Goal: Task Accomplishment & Management: Manage account settings

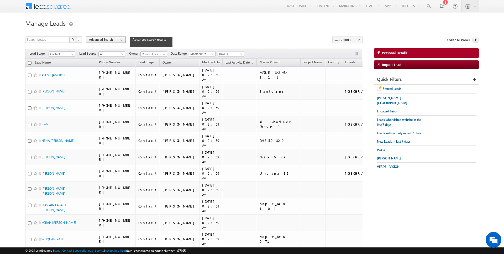
click at [98, 42] on div "Advanced Search" at bounding box center [106, 39] width 40 height 6
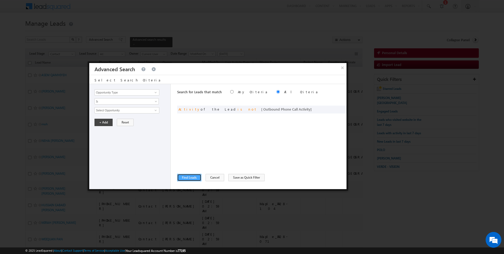
click at [189, 177] on button "Find Leads" at bounding box center [189, 177] width 24 height 7
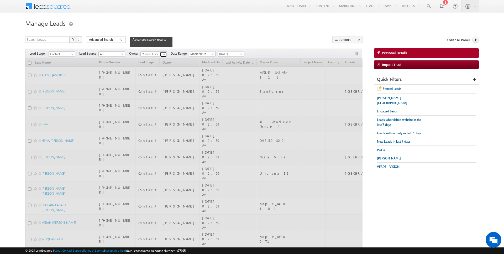
click at [160, 54] on link at bounding box center [163, 54] width 7 height 5
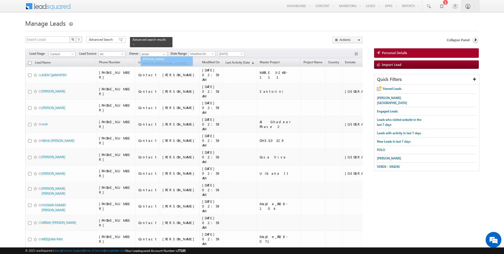
type input "[PERSON_NAME]"
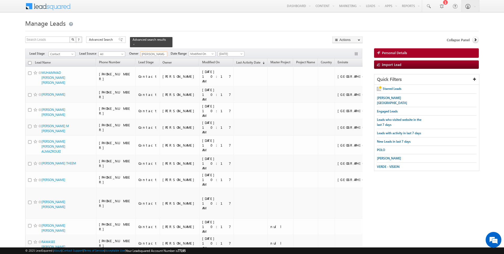
click at [31, 62] on input "checkbox" at bounding box center [29, 62] width 3 height 3
checkbox input "true"
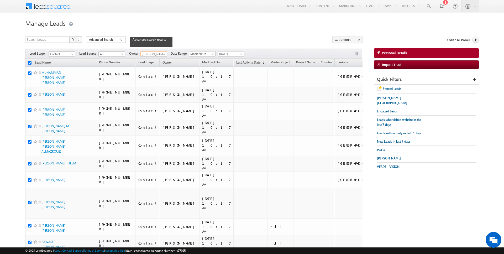
checkbox input "true"
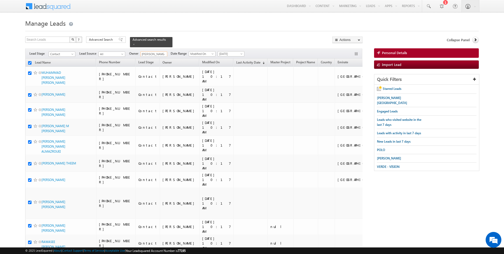
checkbox input "true"
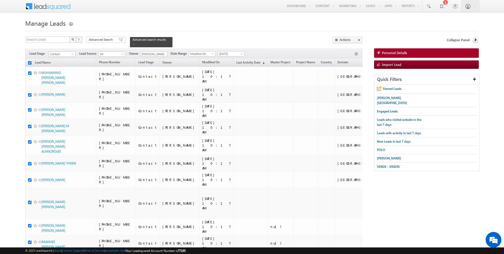
checkbox input "true"
type input "[PERSON_NAME]"
click at [349, 84] on link "Change Owner" at bounding box center [347, 85] width 30 height 6
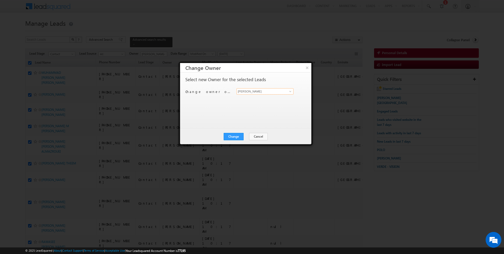
click at [263, 91] on input "[PERSON_NAME]" at bounding box center [264, 91] width 57 height 6
type input "[PERSON_NAME]"
click at [234, 134] on button "Change" at bounding box center [234, 136] width 20 height 7
click at [253, 137] on button "Close" at bounding box center [246, 136] width 17 height 7
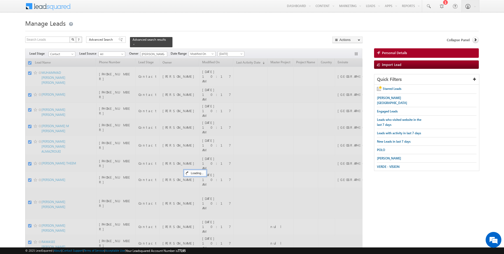
checkbox input "false"
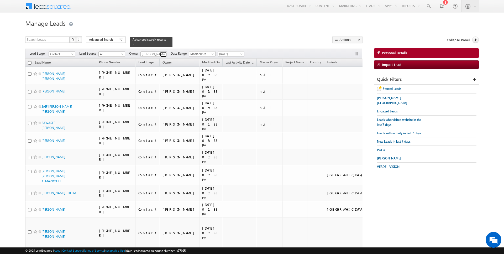
click at [161, 56] on link at bounding box center [163, 54] width 7 height 5
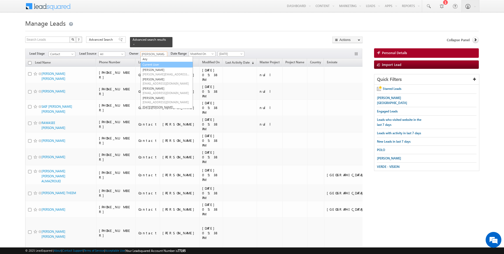
click at [154, 64] on link "Current User" at bounding box center [166, 65] width 52 height 6
type input "Current User"
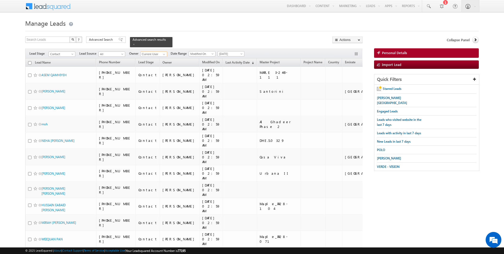
click at [30, 62] on input "checkbox" at bounding box center [29, 62] width 3 height 3
checkbox input "true"
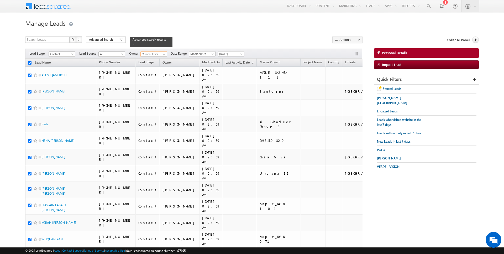
checkbox input "true"
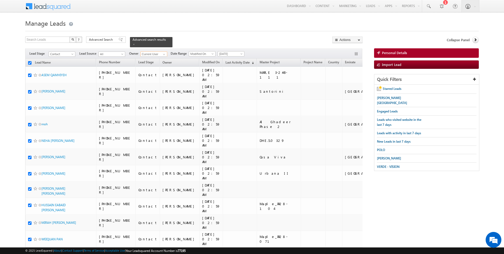
checkbox input "true"
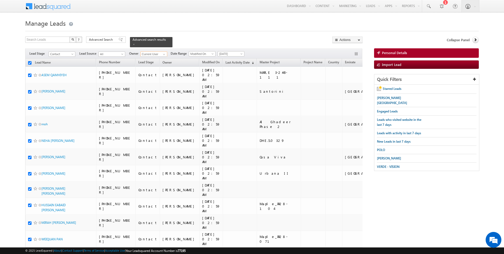
checkbox input "true"
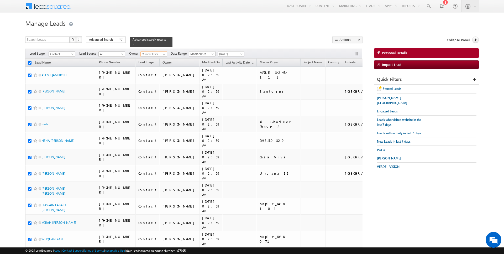
checkbox input "true"
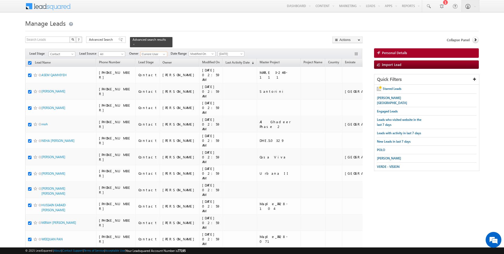
checkbox input "true"
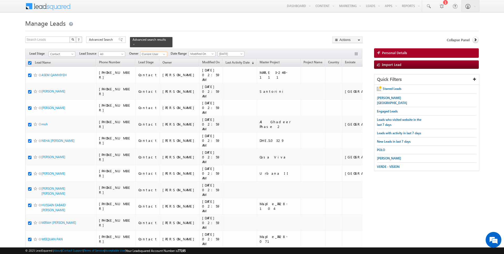
checkbox input "true"
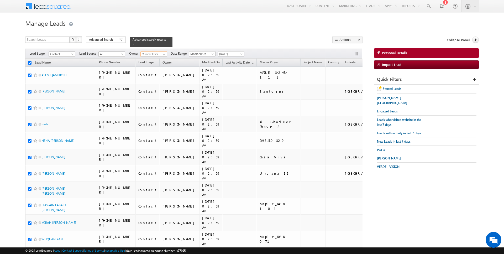
checkbox input "true"
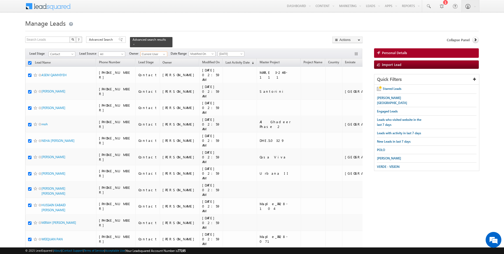
checkbox input "true"
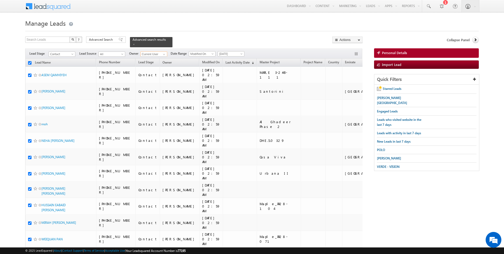
checkbox input "true"
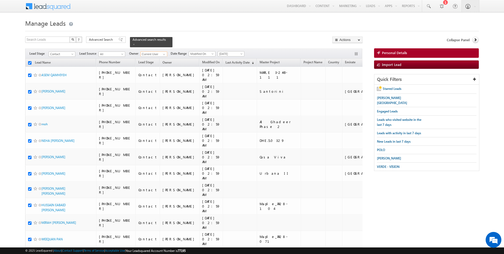
checkbox input "true"
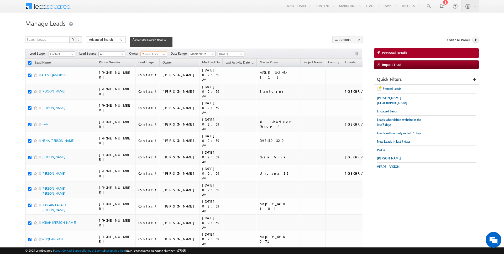
checkbox input "true"
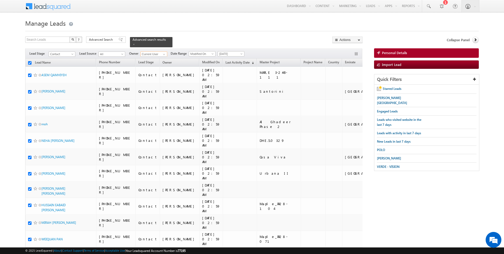
checkbox input "true"
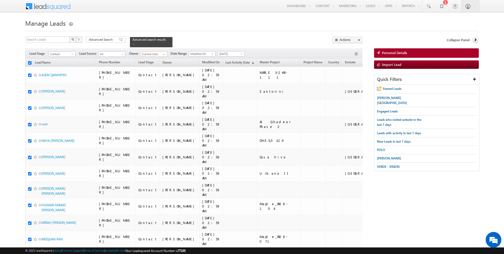
checkbox input "true"
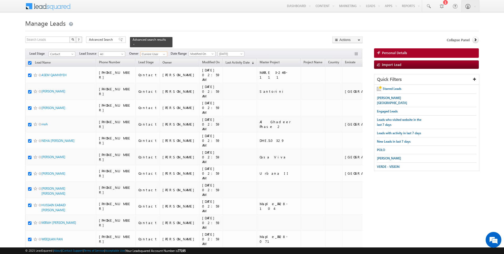
checkbox input "true"
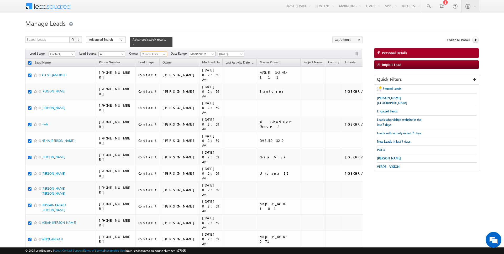
checkbox input "true"
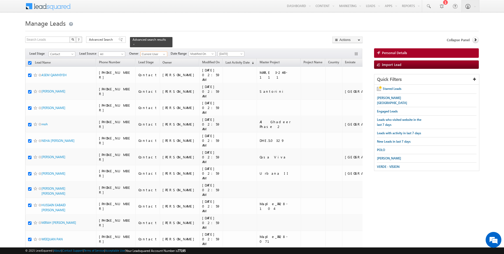
checkbox input "true"
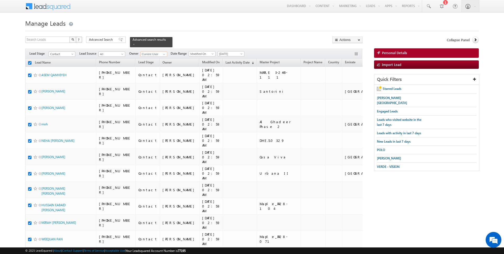
checkbox input "true"
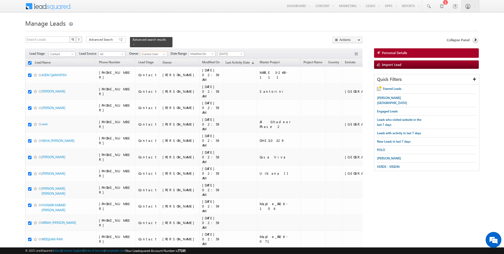
checkbox input "true"
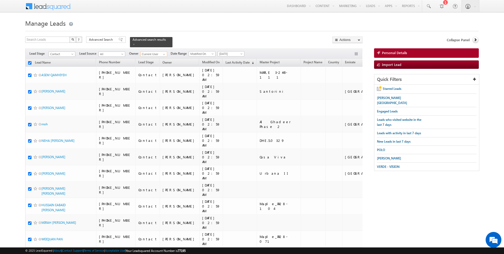
checkbox input "true"
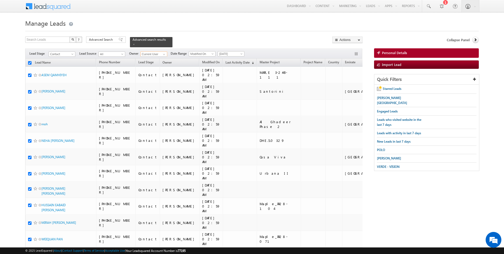
checkbox input "true"
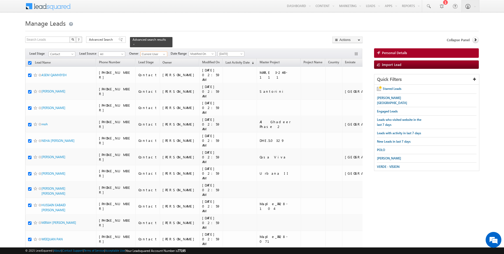
checkbox input "true"
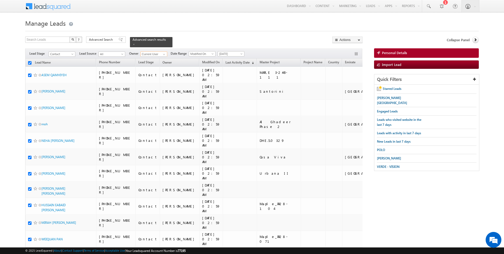
checkbox input "true"
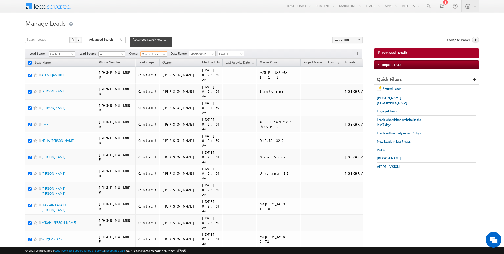
checkbox input "true"
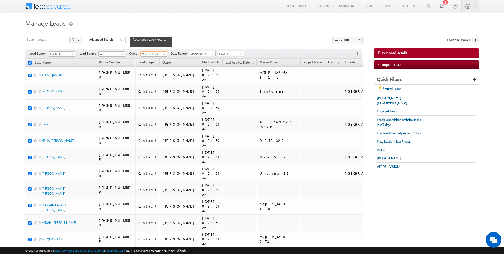
checkbox input "true"
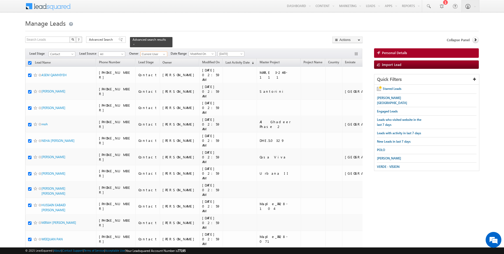
checkbox input "true"
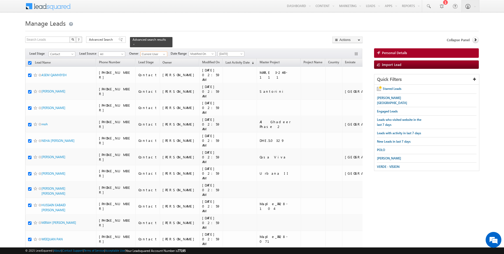
checkbox input "true"
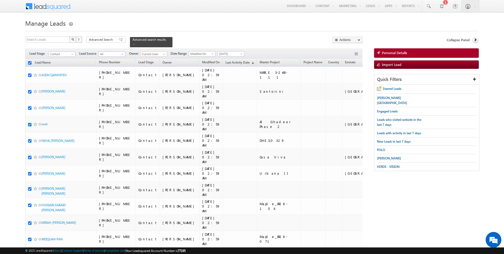
checkbox input "true"
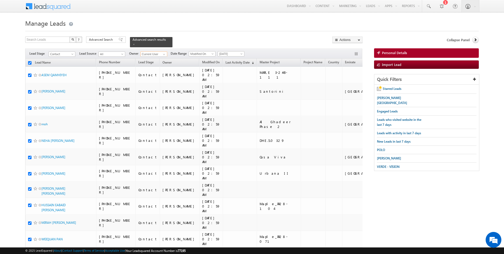
checkbox input "true"
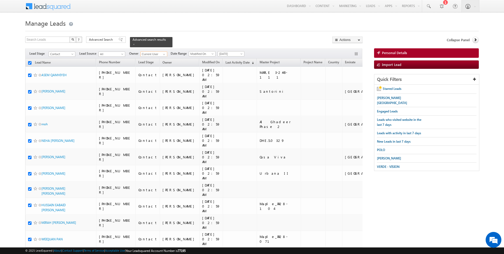
checkbox input "true"
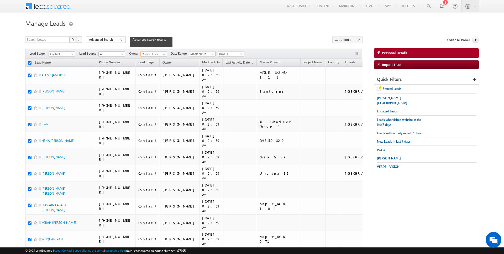
checkbox input "true"
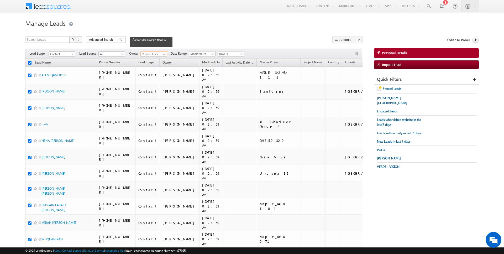
checkbox input "true"
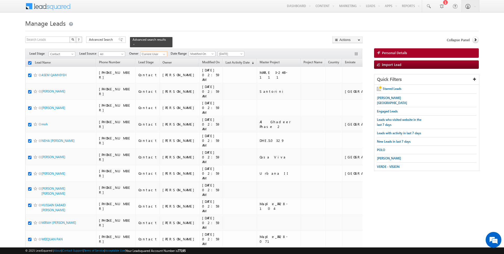
checkbox input "true"
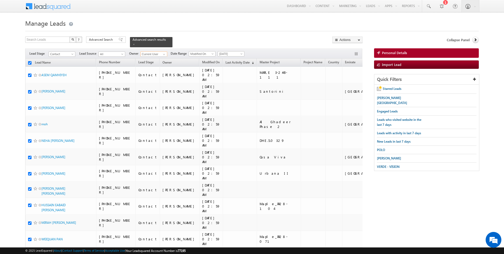
checkbox input "true"
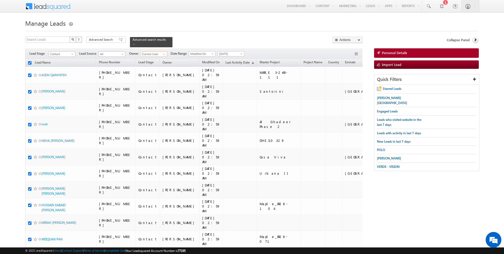
checkbox input "true"
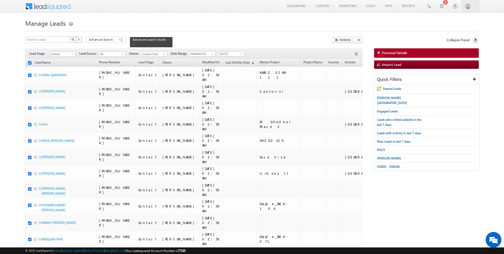
checkbox input "true"
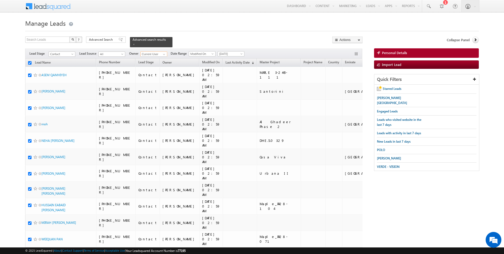
checkbox input "true"
click at [106, 38] on span "Advanced Search" at bounding box center [101, 39] width 25 height 5
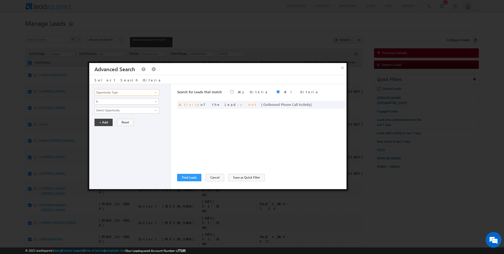
click at [123, 92] on input "Opportunity Type" at bounding box center [126, 92] width 65 height 6
click at [117, 102] on span "Is" at bounding box center [123, 101] width 57 height 5
click at [116, 110] on link "Is Not" at bounding box center [127, 112] width 64 height 5
click at [116, 110] on span "None Selected" at bounding box center [125, 110] width 60 height 6
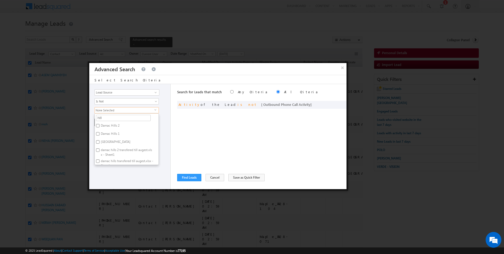
click at [106, 142] on label "[GEOGRAPHIC_DATA]" at bounding box center [115, 143] width 41 height 8
click at [99, 142] on input "[GEOGRAPHIC_DATA]" at bounding box center [97, 141] width 3 height 3
click at [197, 142] on div "Search for Leads that match Any Criteria All Criteria Note that the current tri…" at bounding box center [261, 136] width 169 height 105
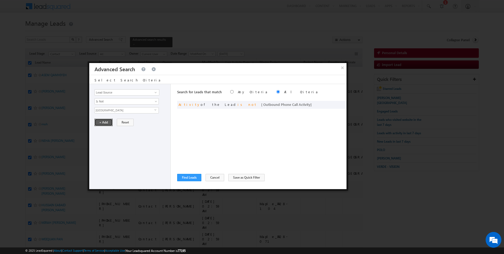
click at [106, 121] on button "+ Add" at bounding box center [103, 122] width 18 height 7
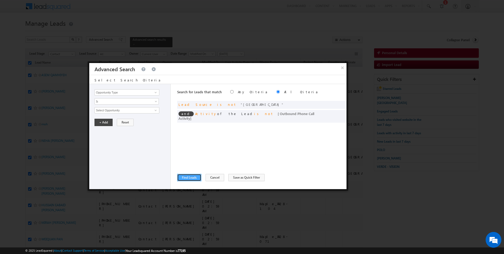
click at [185, 180] on button "Find Leads" at bounding box center [189, 177] width 24 height 7
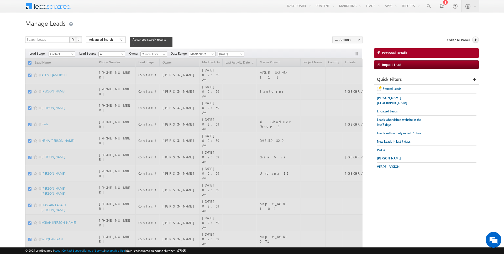
click at [30, 61] on input "checkbox" at bounding box center [29, 62] width 3 height 3
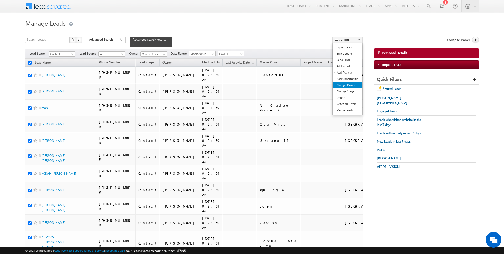
click at [351, 84] on link "Change Owner" at bounding box center [347, 85] width 30 height 6
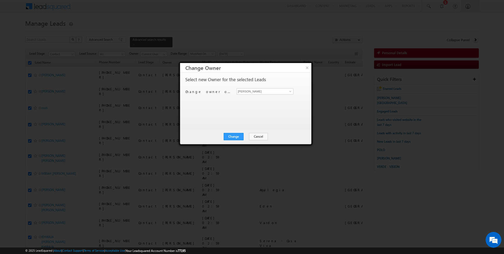
click at [269, 86] on div "Select new Owner for the selected Leads Change owner of 200 leads to [PERSON_NA…" at bounding box center [245, 98] width 120 height 42
click at [265, 93] on input "[PERSON_NAME]" at bounding box center [264, 91] width 57 height 6
click at [236, 135] on button "Change" at bounding box center [234, 136] width 20 height 7
click at [250, 135] on button "Close" at bounding box center [246, 136] width 17 height 7
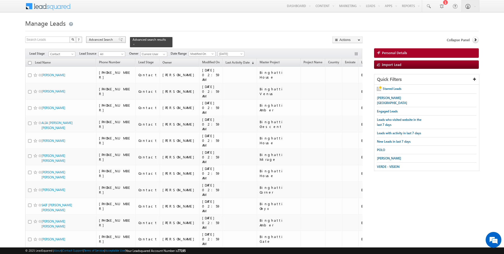
click at [106, 39] on span "Advanced Search" at bounding box center [101, 39] width 25 height 5
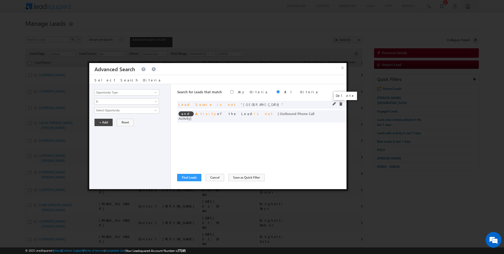
click at [340, 103] on span at bounding box center [341, 104] width 4 height 4
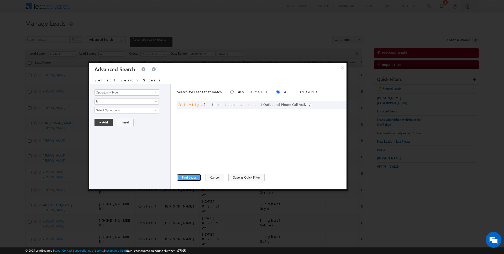
click at [189, 178] on button "Find Leads" at bounding box center [189, 177] width 24 height 7
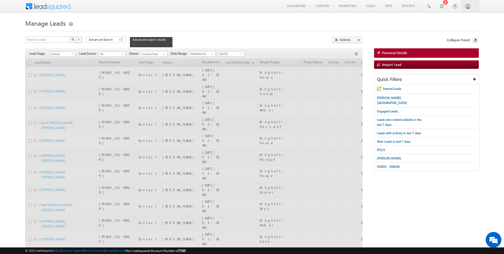
click at [166, 52] on input "Current User" at bounding box center [153, 53] width 27 height 5
click at [164, 54] on span at bounding box center [164, 54] width 4 height 4
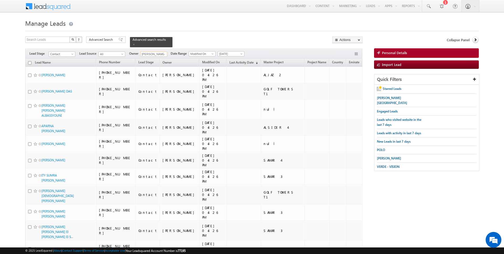
click at [30, 63] on input "checkbox" at bounding box center [29, 62] width 3 height 3
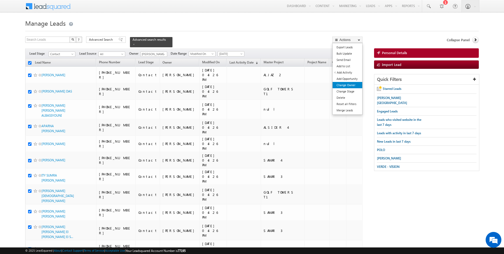
click at [351, 84] on link "Change Owner" at bounding box center [347, 85] width 30 height 6
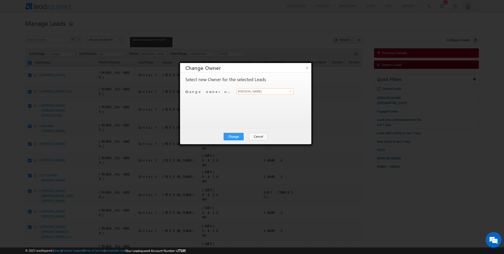
click at [259, 91] on input "[PERSON_NAME]" at bounding box center [264, 91] width 57 height 6
click at [234, 139] on button "Change" at bounding box center [234, 136] width 20 height 7
click at [247, 138] on button "Close" at bounding box center [246, 136] width 17 height 7
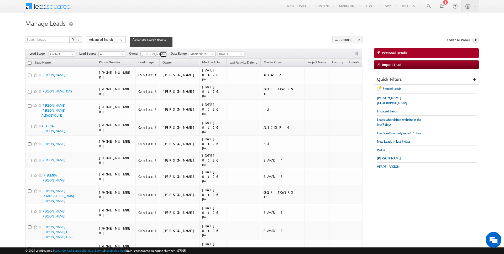
click at [163, 53] on span at bounding box center [164, 54] width 4 height 4
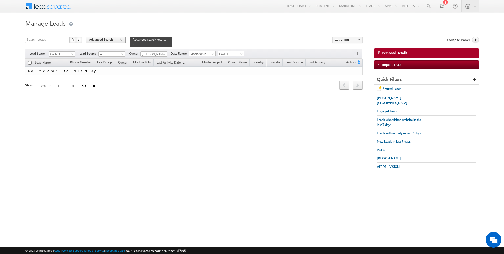
click at [97, 38] on span "Advanced Search" at bounding box center [101, 39] width 25 height 5
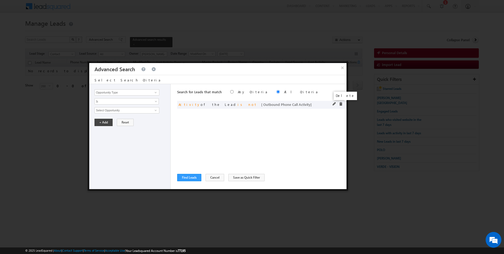
click at [342, 103] on span at bounding box center [341, 104] width 4 height 4
click at [132, 93] on input "Opportunity Type" at bounding box center [126, 92] width 65 height 6
click at [123, 99] on span "Is" at bounding box center [123, 101] width 57 height 5
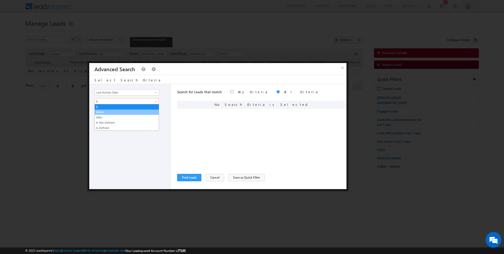
click at [114, 109] on li "Before" at bounding box center [127, 111] width 64 height 5
click at [100, 122] on button "+ Add" at bounding box center [103, 122] width 18 height 7
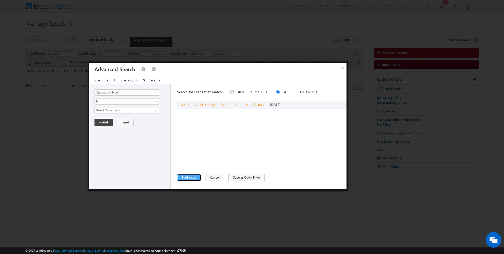
click at [193, 180] on button "Find Leads" at bounding box center [189, 177] width 24 height 7
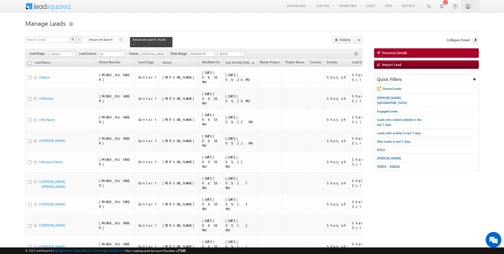
click at [30, 63] on input "checkbox" at bounding box center [29, 62] width 3 height 3
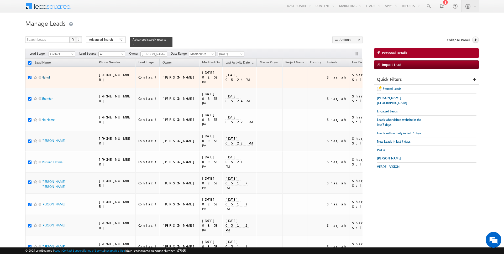
click at [44, 75] on link "Nahul" at bounding box center [45, 77] width 8 height 4
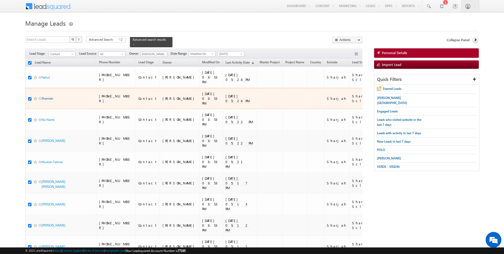
click at [49, 96] on link "Shamian" at bounding box center [47, 98] width 12 height 4
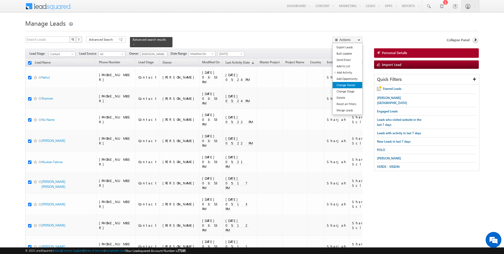
click at [349, 85] on link "Change Owner" at bounding box center [347, 85] width 30 height 6
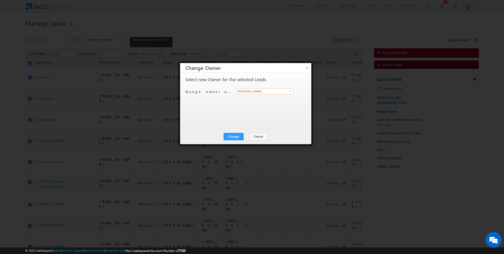
click at [263, 93] on input "[PERSON_NAME]" at bounding box center [264, 91] width 57 height 6
click at [237, 136] on button "Change" at bounding box center [234, 136] width 20 height 7
click at [247, 137] on button "Close" at bounding box center [246, 136] width 17 height 7
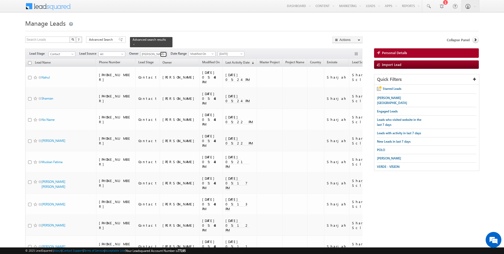
click at [162, 53] on span at bounding box center [164, 54] width 4 height 4
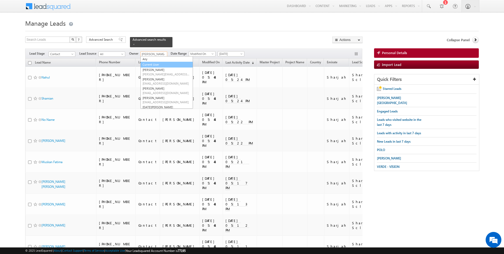
click at [154, 63] on link "Current User" at bounding box center [166, 65] width 52 height 6
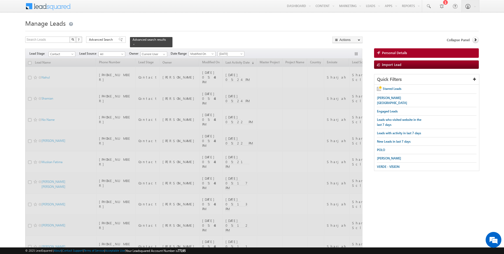
click at [107, 40] on span "Advanced Search" at bounding box center [101, 39] width 25 height 5
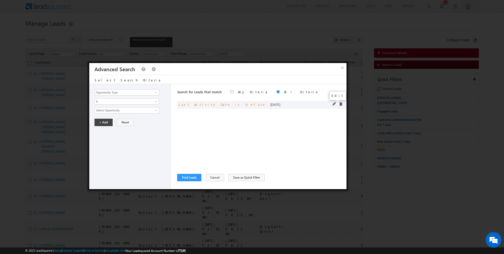
click at [334, 103] on span at bounding box center [334, 104] width 4 height 4
click at [115, 91] on input "Last Activity Date" at bounding box center [126, 92] width 65 height 6
click at [110, 102] on span "Is" at bounding box center [123, 101] width 57 height 5
click at [110, 110] on link "Is Not" at bounding box center [127, 112] width 64 height 5
click at [119, 110] on input "Select Activity" at bounding box center [126, 110] width 65 height 6
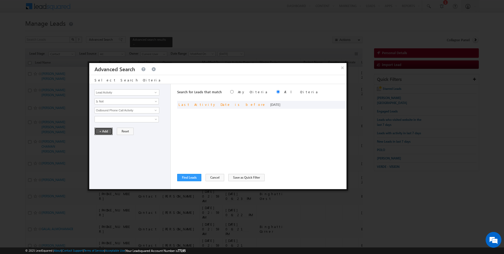
click at [99, 130] on button "+ Add" at bounding box center [103, 130] width 18 height 7
click at [188, 177] on button "Find Leads" at bounding box center [189, 177] width 24 height 7
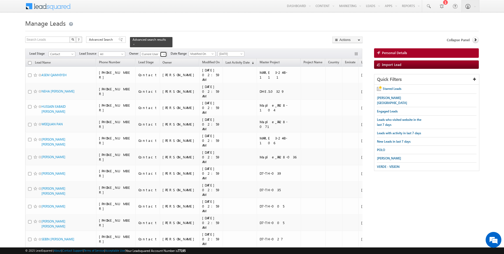
click at [163, 54] on span at bounding box center [164, 54] width 4 height 4
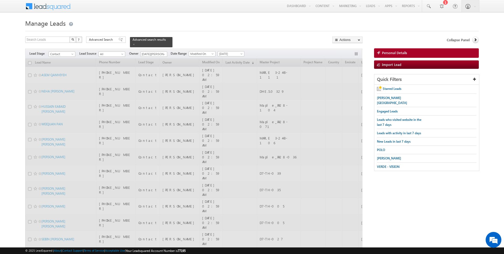
click at [177, 26] on h1 "Manage Leads" at bounding box center [251, 23] width 453 height 10
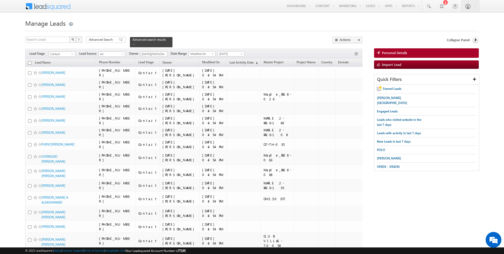
click at [30, 63] on input "checkbox" at bounding box center [29, 62] width 3 height 3
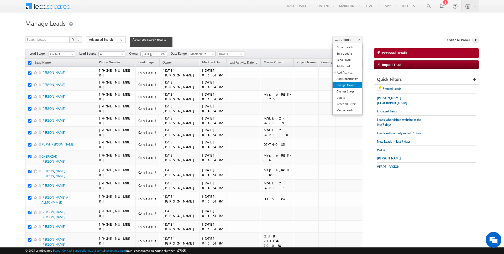
click at [347, 85] on link "Change Owner" at bounding box center [347, 85] width 30 height 6
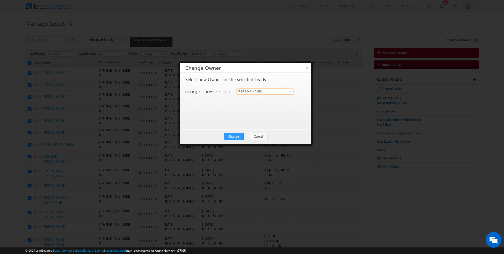
click at [251, 91] on input "[PERSON_NAME]" at bounding box center [264, 91] width 57 height 6
click at [233, 139] on button "Change" at bounding box center [234, 136] width 20 height 7
click at [243, 135] on button "Close" at bounding box center [246, 136] width 17 height 7
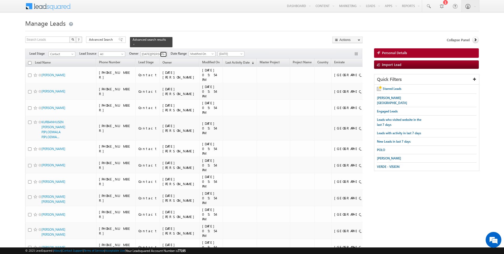
click at [162, 53] on span at bounding box center [164, 54] width 4 height 4
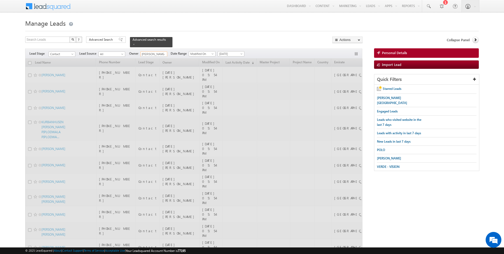
type input "[PERSON_NAME]"
click at [223, 40] on div "Search Leads X ? 107 results found Advanced Search Advanced Search Advanced sea…" at bounding box center [193, 41] width 337 height 11
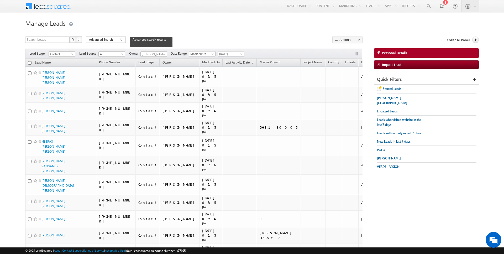
click at [31, 62] on input "checkbox" at bounding box center [29, 62] width 3 height 3
checkbox input "true"
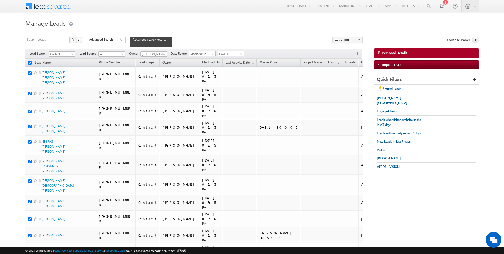
checkbox input "true"
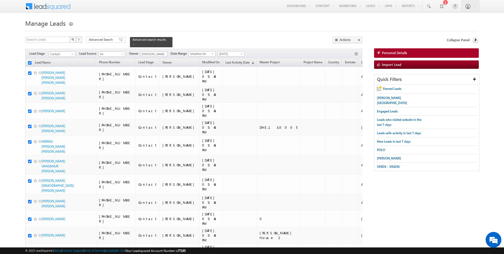
checkbox input "true"
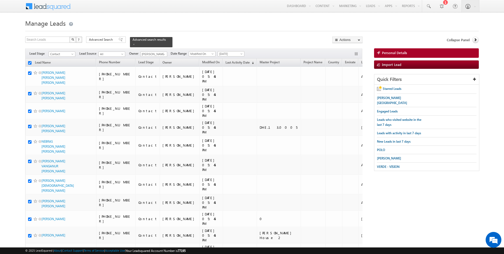
checkbox input "true"
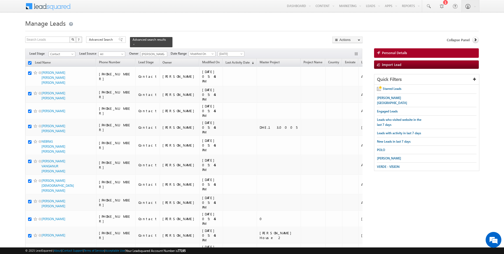
checkbox input "true"
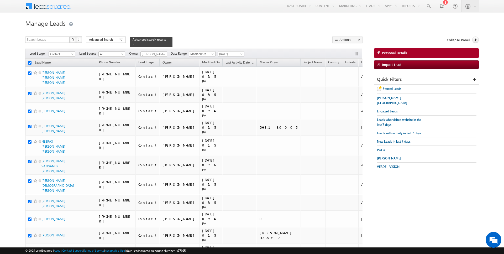
checkbox input "true"
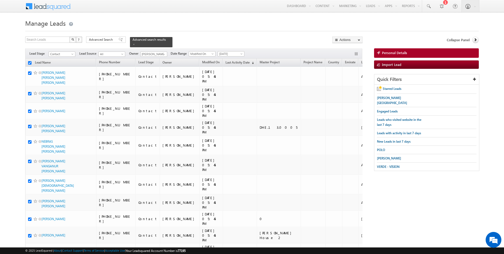
checkbox input "true"
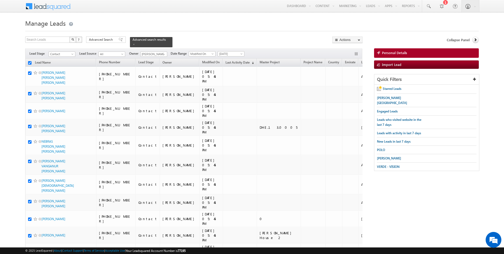
checkbox input "true"
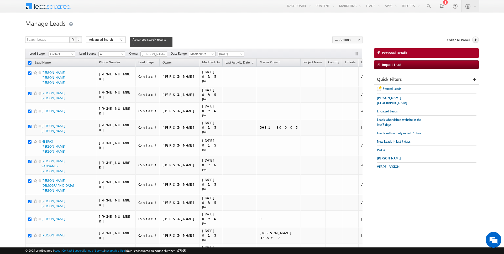
checkbox input "true"
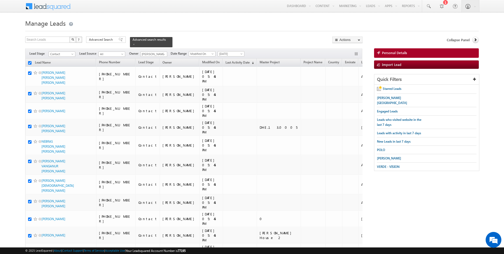
checkbox input "true"
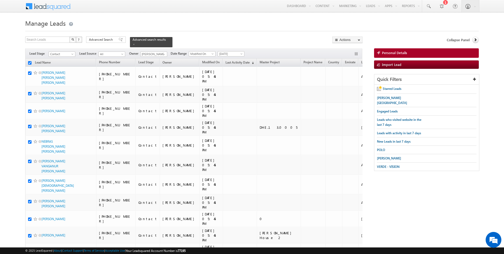
checkbox input "true"
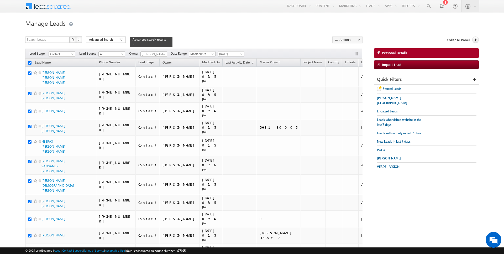
checkbox input "true"
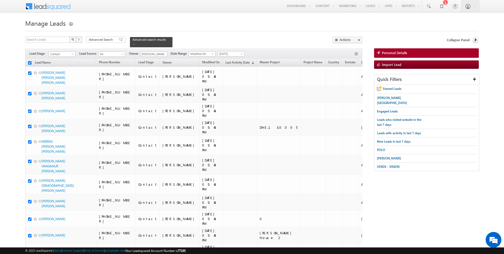
checkbox input "true"
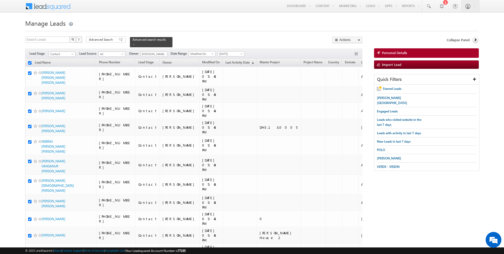
checkbox input "true"
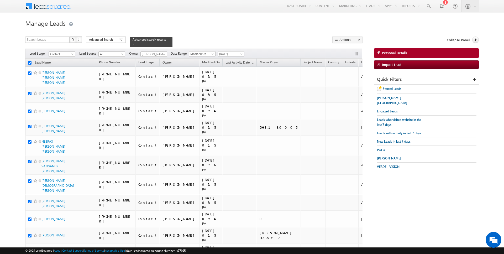
checkbox input "true"
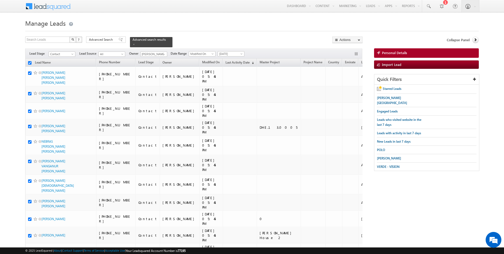
checkbox input "true"
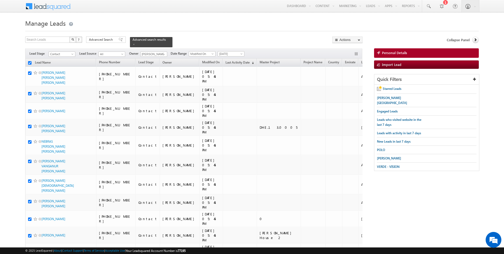
checkbox input "true"
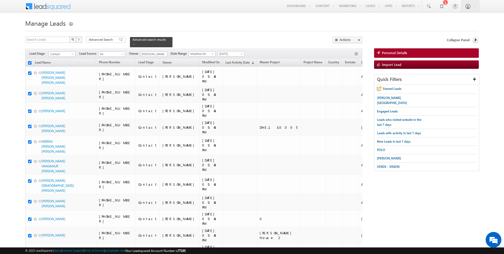
checkbox input "true"
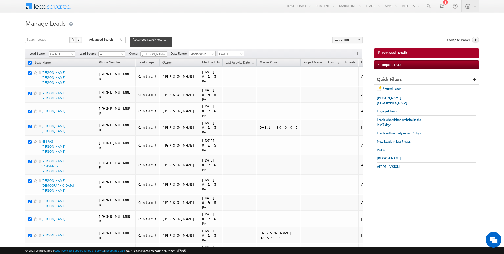
checkbox input "true"
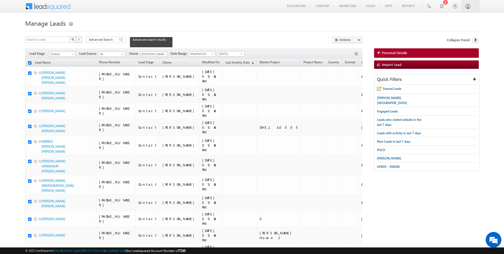
checkbox input "true"
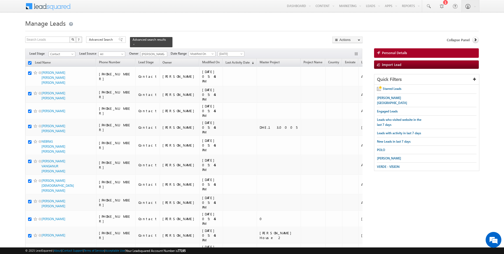
checkbox input "true"
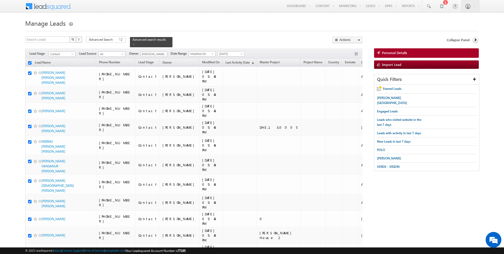
checkbox input "true"
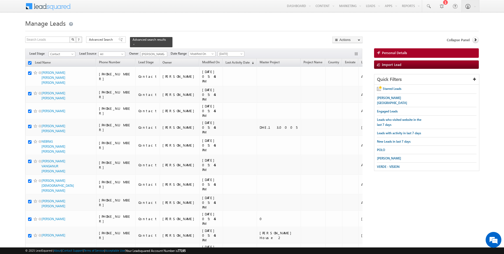
checkbox input "true"
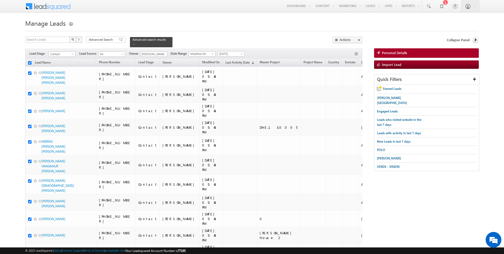
checkbox input "true"
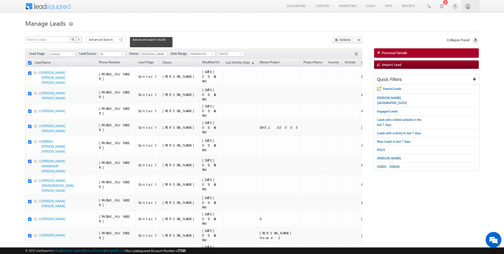
checkbox input "true"
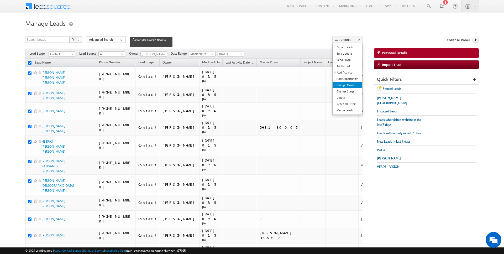
click at [353, 84] on link "Change Owner" at bounding box center [347, 85] width 30 height 6
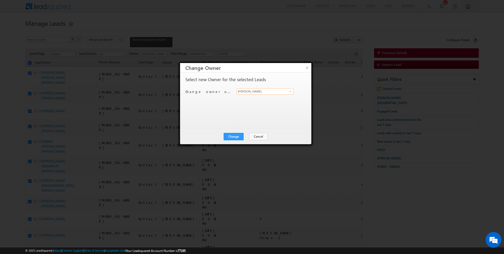
click at [260, 92] on input "[PERSON_NAME]" at bounding box center [264, 91] width 57 height 6
type input "[PERSON_NAME]"
click at [239, 133] on button "Change" at bounding box center [234, 136] width 20 height 7
click at [241, 136] on button "Close" at bounding box center [246, 136] width 17 height 7
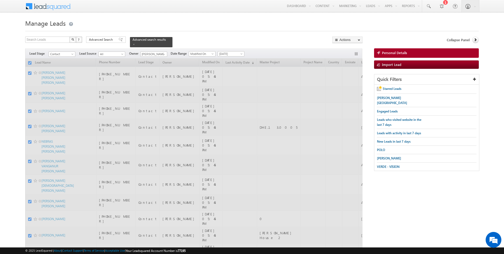
checkbox input "false"
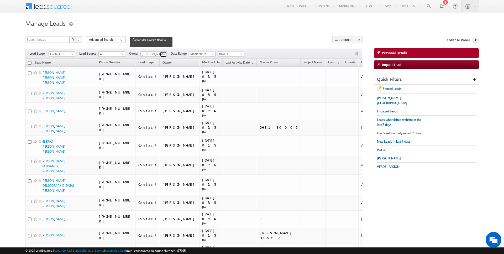
click at [163, 53] on span at bounding box center [164, 54] width 4 height 4
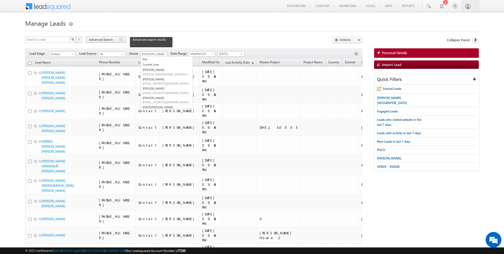
click at [106, 38] on span "Advanced Search" at bounding box center [101, 39] width 25 height 5
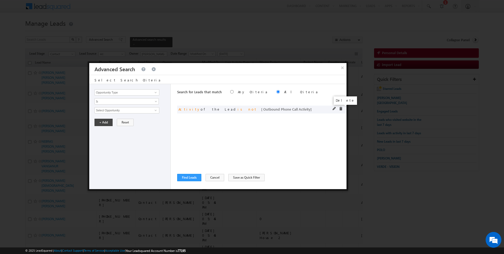
click at [339, 108] on span at bounding box center [341, 109] width 4 height 4
click at [137, 92] on input "Opportunity Type" at bounding box center [126, 92] width 65 height 6
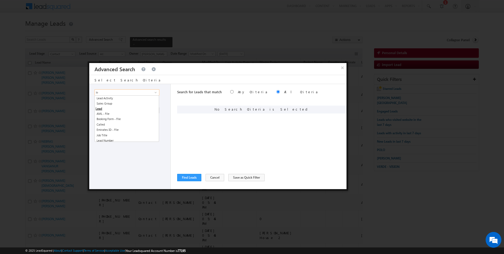
type input "l"
type input "Lead Activity"
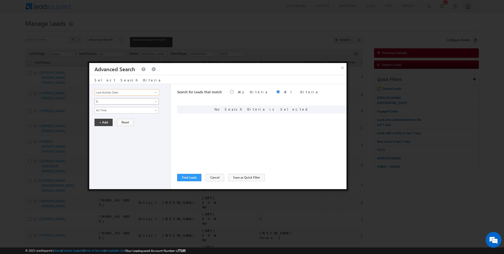
type input "Last Activity Date"
click at [136, 102] on span "Is" at bounding box center [123, 101] width 57 height 5
click at [118, 110] on link "Before" at bounding box center [127, 112] width 64 height 5
click at [103, 123] on button "+ Add" at bounding box center [103, 122] width 18 height 7
click at [196, 177] on button "Find Leads" at bounding box center [189, 177] width 24 height 7
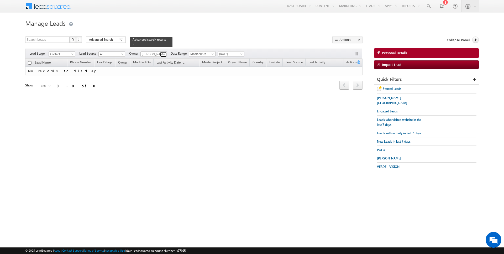
click at [162, 54] on span at bounding box center [164, 54] width 4 height 4
type input "[PERSON_NAME]"
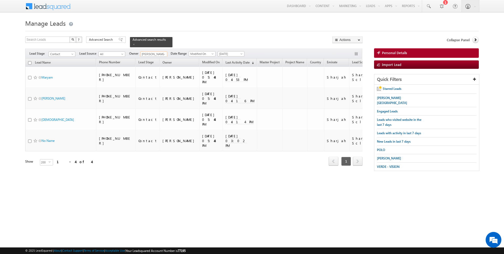
click at [31, 62] on th "Lead Name" at bounding box center [60, 62] width 71 height 8
click at [31, 62] on input "checkbox" at bounding box center [29, 62] width 3 height 3
checkbox input "true"
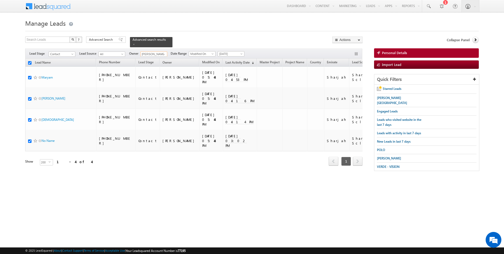
checkbox input "true"
type input "[PERSON_NAME]"
click at [348, 86] on link "Change Owner" at bounding box center [347, 85] width 30 height 6
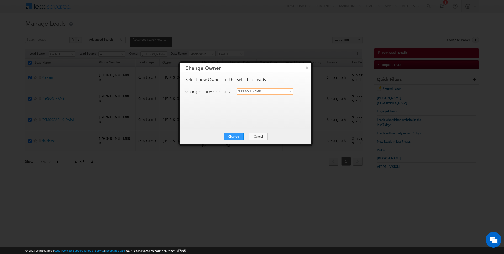
click at [268, 91] on input "[PERSON_NAME]" at bounding box center [264, 91] width 57 height 6
type input "[PERSON_NAME]"
click at [232, 140] on div "Change Cancel Close" at bounding box center [245, 136] width 131 height 15
click at [238, 134] on button "Change" at bounding box center [234, 136] width 20 height 7
click at [246, 136] on button "Close" at bounding box center [246, 136] width 17 height 7
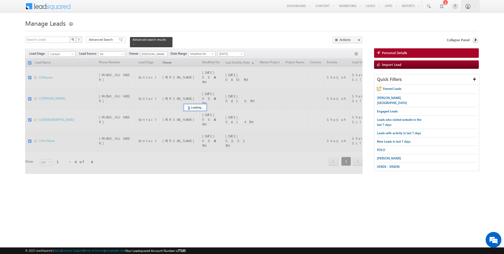
checkbox input "false"
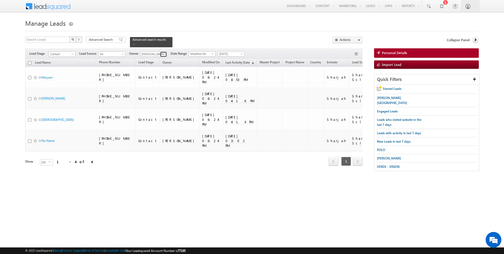
click at [163, 54] on span at bounding box center [164, 54] width 4 height 4
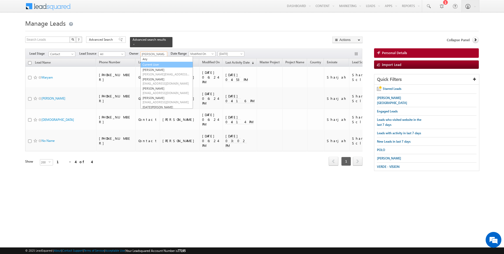
click at [153, 66] on link "Current User" at bounding box center [166, 65] width 52 height 6
type input "Current User"
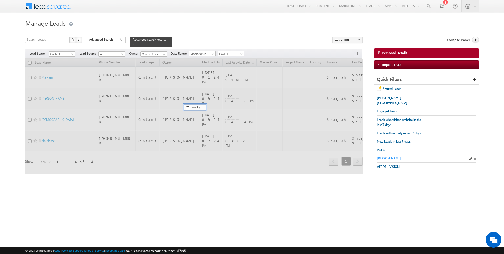
click at [389, 156] on span "[PERSON_NAME]" at bounding box center [389, 158] width 24 height 4
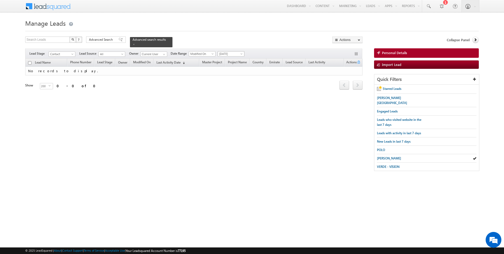
click at [233, 54] on span "[DATE]" at bounding box center [230, 53] width 25 height 5
click at [231, 55] on span "[DATE]" at bounding box center [230, 53] width 25 height 5
click at [228, 54] on span "[DATE]" at bounding box center [230, 53] width 25 height 5
click at [225, 58] on link "All Time" at bounding box center [228, 58] width 26 height 5
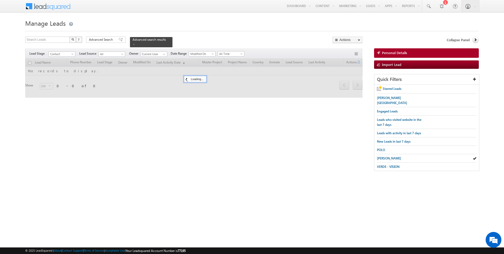
click at [214, 39] on div "Search Leads X ? 0 results found Advanced Search Advanced Search Advanced searc…" at bounding box center [193, 41] width 337 height 11
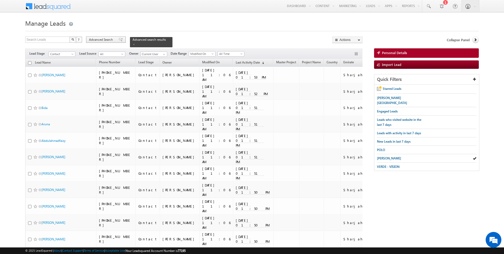
click at [106, 39] on span "Advanced Search" at bounding box center [101, 39] width 25 height 5
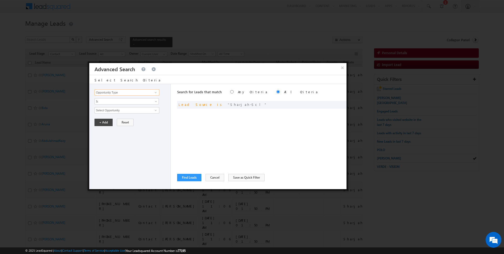
click at [123, 91] on input "Opportunity Type" at bounding box center [126, 92] width 65 height 6
type input "Lead Activity"
click at [117, 102] on span "Is" at bounding box center [123, 101] width 57 height 5
click at [113, 111] on link "Is Not" at bounding box center [127, 112] width 64 height 5
click at [113, 108] on input "Select Activity" at bounding box center [126, 110] width 65 height 6
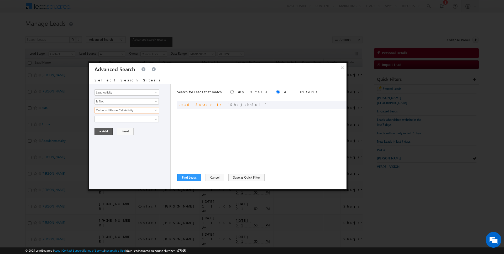
type input "Outbound Phone Call Activity"
click at [101, 128] on button "+ Add" at bounding box center [103, 130] width 18 height 7
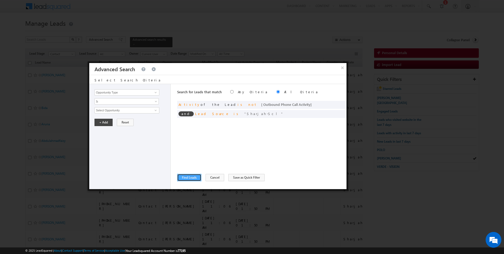
click at [195, 175] on button "Find Leads" at bounding box center [189, 177] width 24 height 7
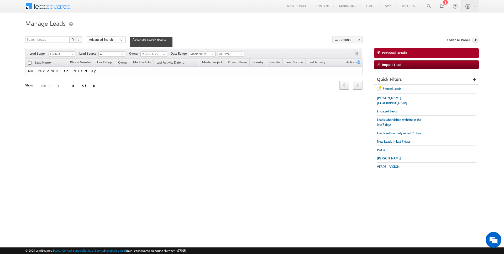
click at [29, 62] on input "checkbox" at bounding box center [29, 62] width 3 height 3
checkbox input "false"
click at [100, 40] on span "Advanced Search" at bounding box center [101, 39] width 25 height 5
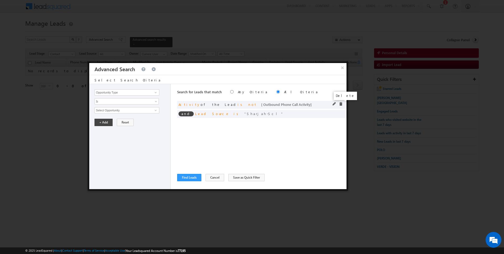
click at [340, 104] on span at bounding box center [341, 104] width 4 height 4
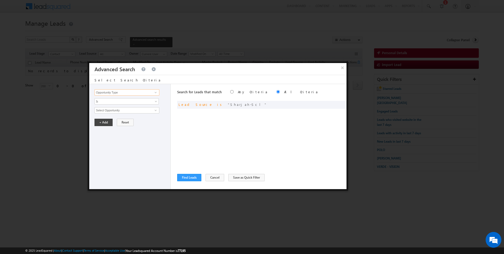
click at [133, 90] on input "Opportunity Type" at bounding box center [126, 92] width 65 height 6
type input "Lead Activity"
click at [116, 102] on span "Is" at bounding box center [123, 101] width 57 height 5
click at [111, 110] on link "Is Not" at bounding box center [127, 112] width 64 height 5
click at [113, 110] on input "Select Activity" at bounding box center [126, 110] width 65 height 6
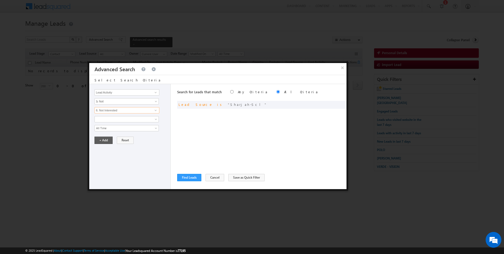
type input "6. Not Interested"
click at [100, 138] on button "+ Add" at bounding box center [103, 139] width 18 height 7
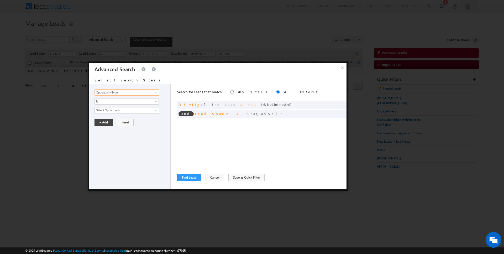
click at [124, 90] on input "Opportunity Type" at bounding box center [126, 92] width 65 height 6
type input "Lead Activity"
click at [120, 101] on span "Is" at bounding box center [123, 101] width 57 height 5
click at [108, 114] on link "Is Not" at bounding box center [127, 112] width 64 height 5
click at [114, 109] on input "Select Activity" at bounding box center [126, 110] width 65 height 6
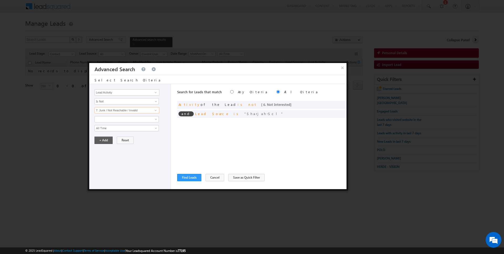
type input "7. Junk / Not Reachable / Invalid"
click at [98, 141] on button "+ Add" at bounding box center [103, 139] width 18 height 7
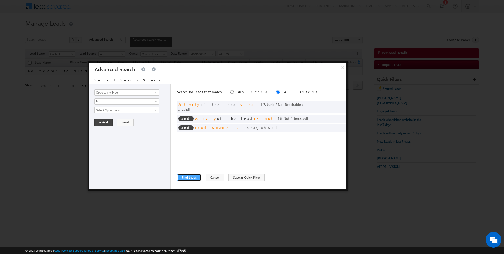
click at [185, 178] on button "Find Leads" at bounding box center [189, 177] width 24 height 7
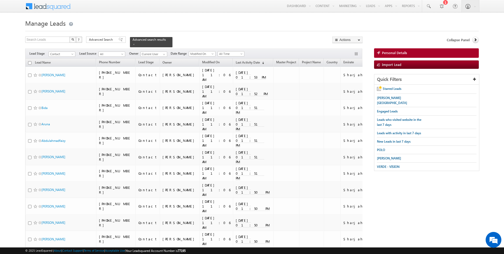
click at [30, 61] on input "checkbox" at bounding box center [29, 62] width 3 height 3
checkbox input "true"
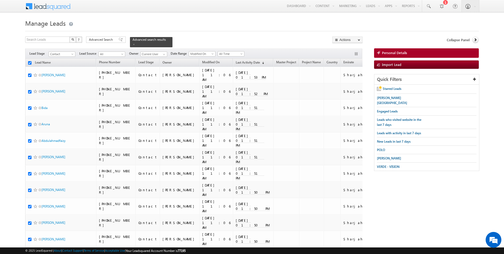
checkbox input "true"
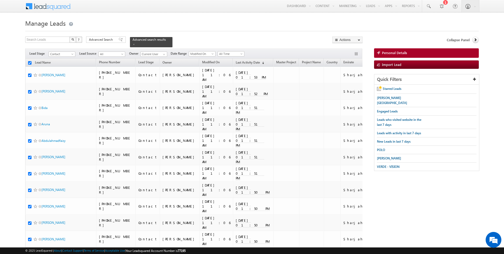
checkbox input "true"
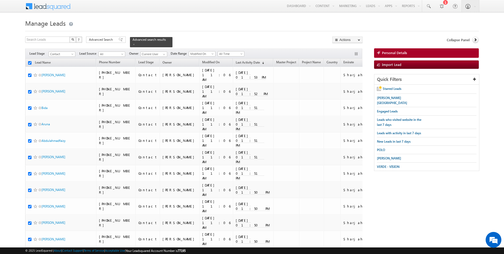
checkbox input "true"
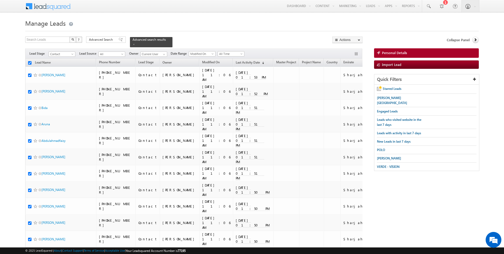
checkbox input "true"
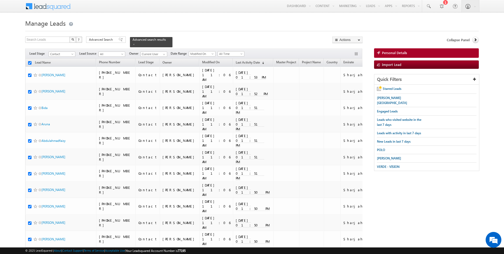
checkbox input "true"
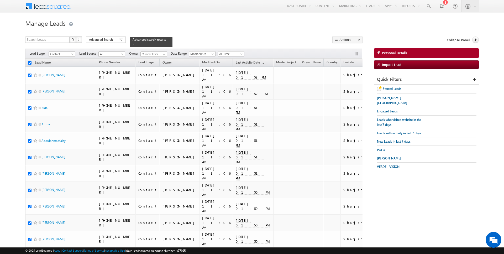
checkbox input "true"
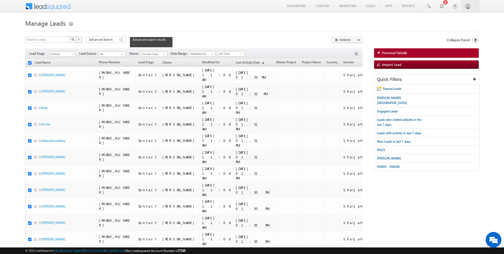
checkbox input "true"
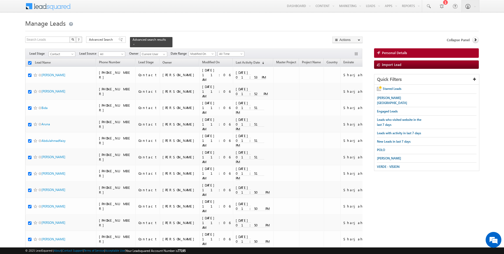
checkbox input "true"
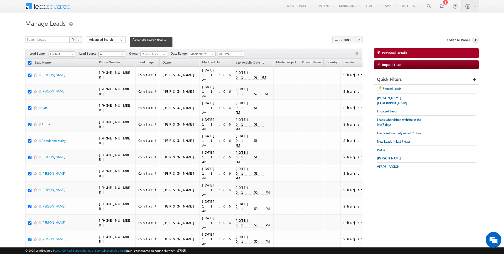
checkbox input "true"
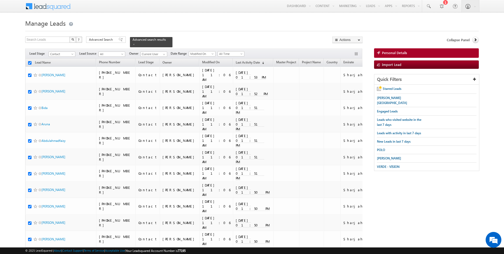
checkbox input "true"
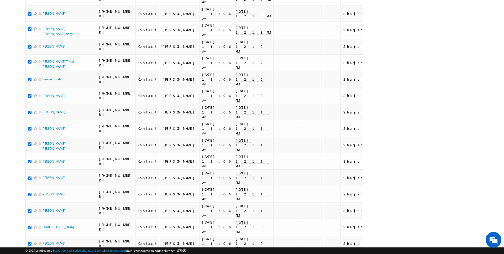
scroll to position [3099, 0]
click at [41, 245] on li "100" at bounding box center [43, 243] width 13 height 5
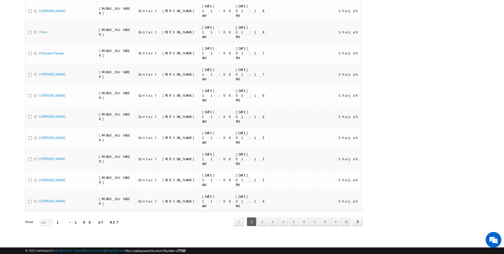
scroll to position [0, 0]
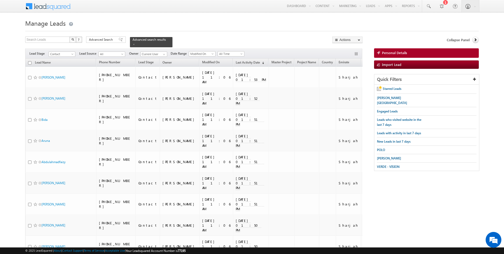
click at [30, 62] on input "checkbox" at bounding box center [29, 62] width 3 height 3
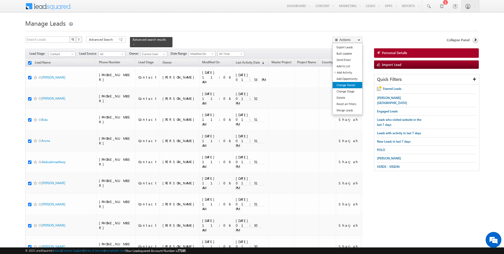
click at [348, 85] on link "Change Owner" at bounding box center [347, 85] width 30 height 6
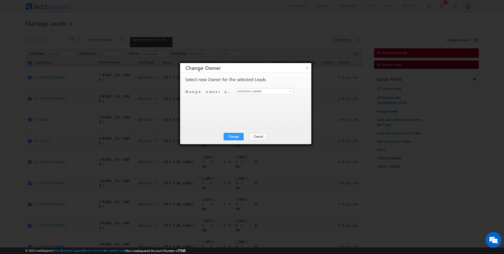
click at [259, 94] on div "Change owner of 100 leads to Rajender Rautela Rajender Rautela" at bounding box center [245, 92] width 120 height 8
click at [257, 92] on input "[PERSON_NAME]" at bounding box center [264, 91] width 57 height 6
click at [234, 138] on button "Change" at bounding box center [234, 136] width 20 height 7
click at [242, 136] on button "Close" at bounding box center [246, 136] width 17 height 7
